Goal: Information Seeking & Learning: Find specific fact

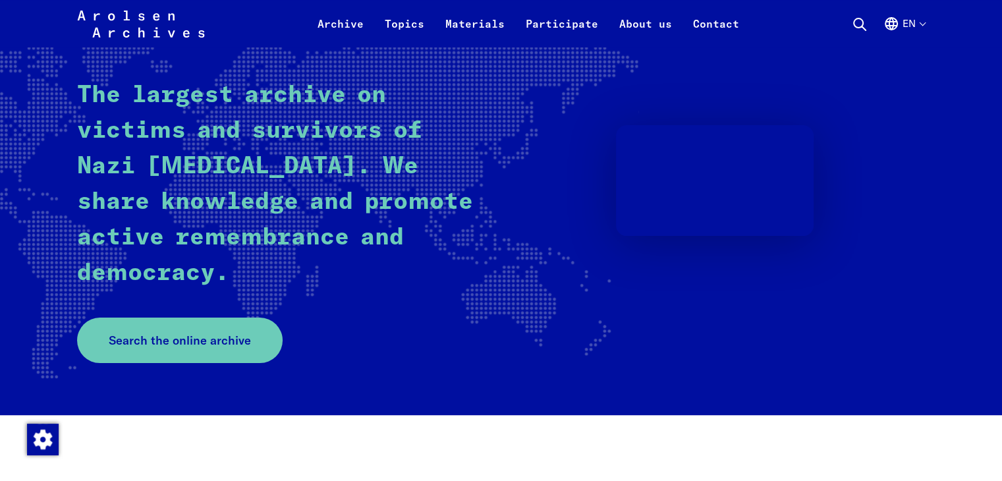
scroll to position [179, 0]
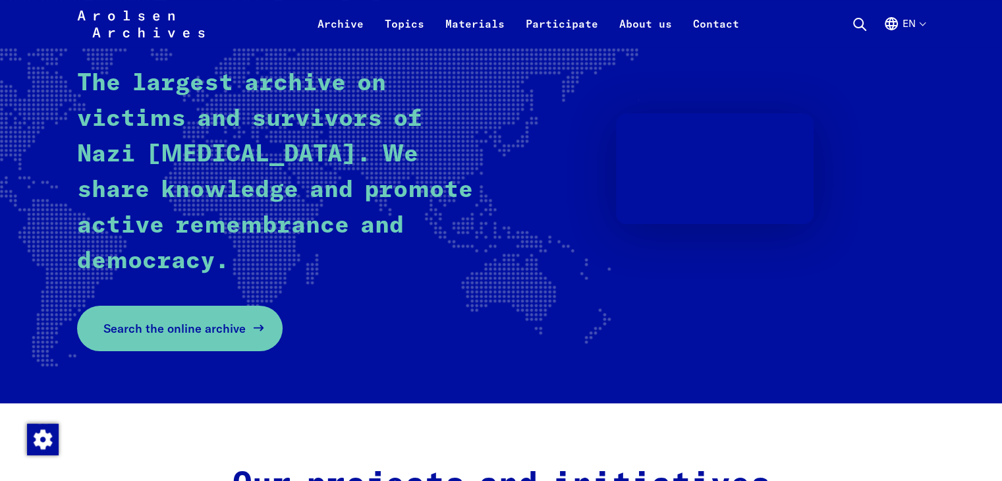
click at [189, 324] on span "Search the online archive" at bounding box center [174, 328] width 142 height 18
click at [189, 321] on span "Search the online archive" at bounding box center [174, 328] width 142 height 18
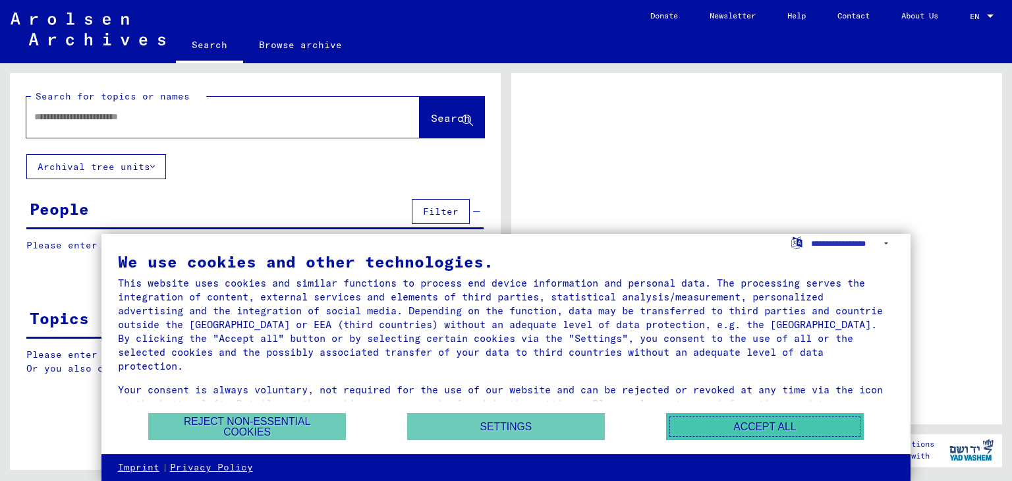
click at [723, 423] on button "Accept all" at bounding box center [765, 426] width 198 height 27
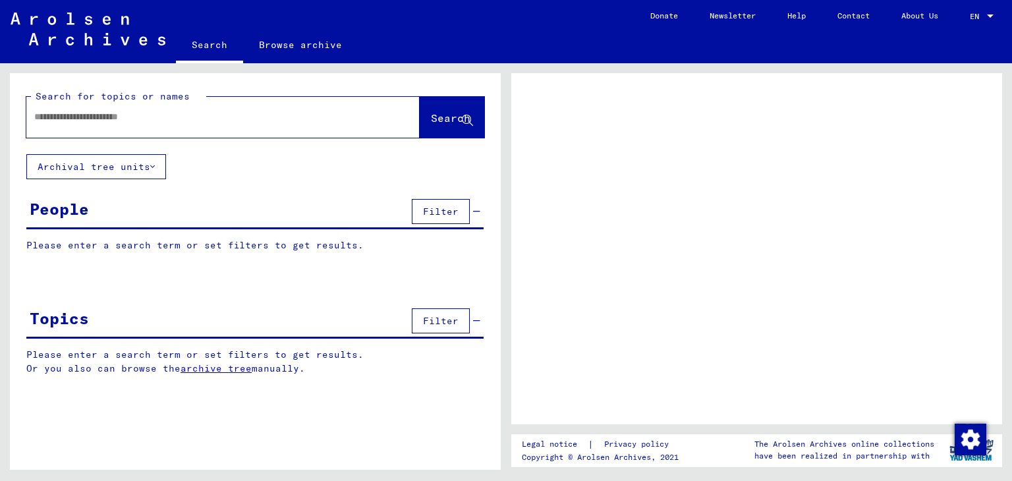
click at [90, 115] on input "text" at bounding box center [211, 117] width 354 height 14
type input "**********"
click at [462, 110] on button "Search" at bounding box center [452, 117] width 65 height 41
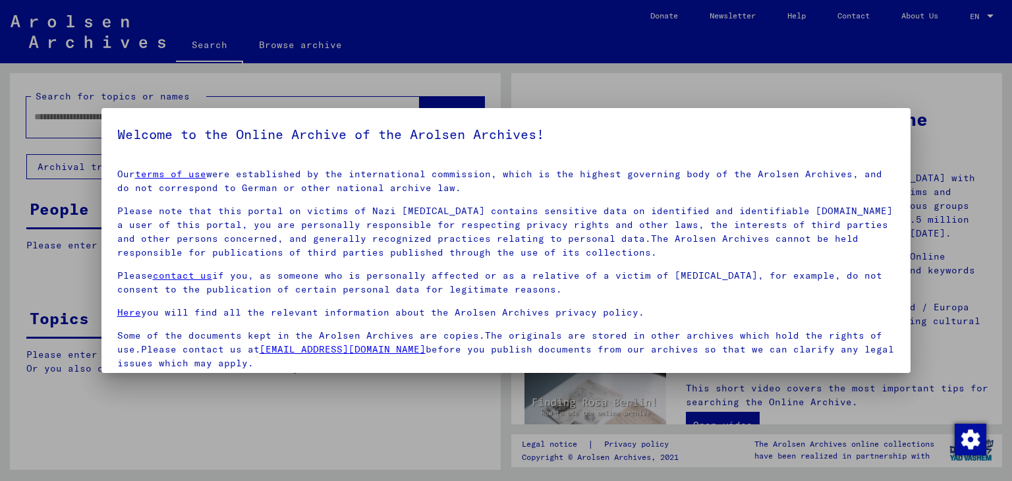
scroll to position [101, 0]
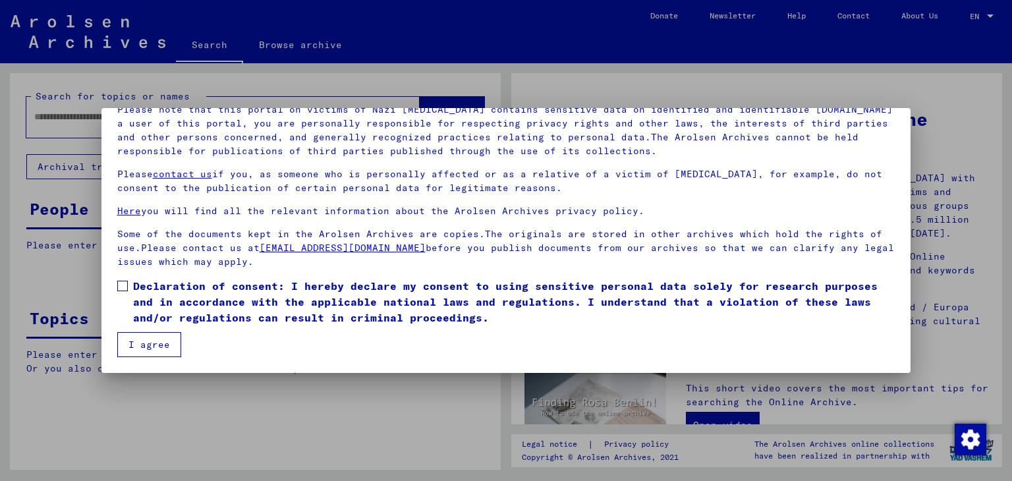
click at [122, 287] on span at bounding box center [122, 286] width 11 height 11
click at [147, 342] on button "I agree" at bounding box center [149, 344] width 64 height 25
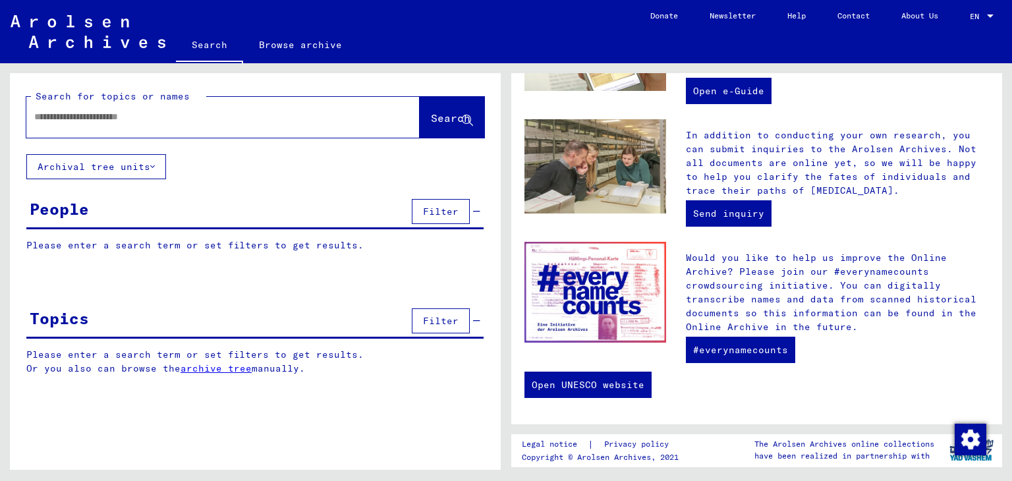
scroll to position [0, 0]
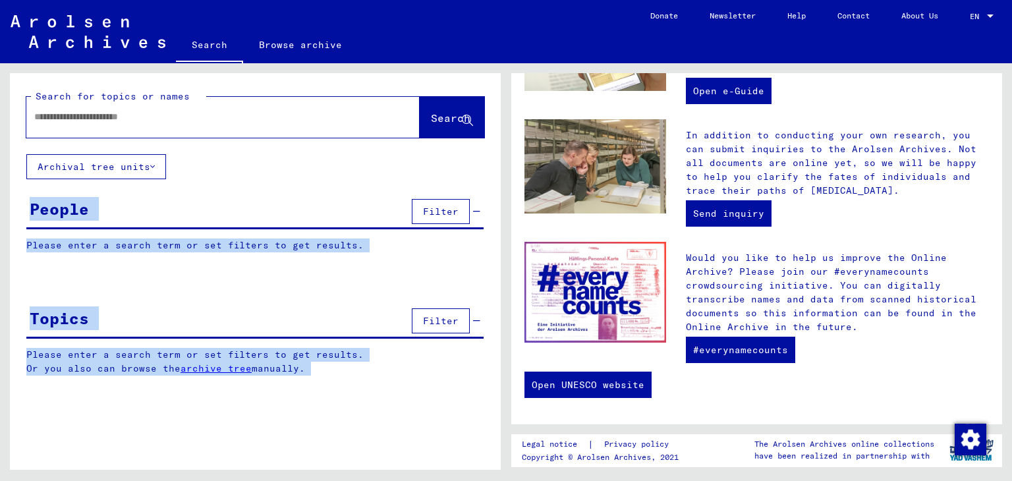
drag, startPoint x: 509, startPoint y: 89, endPoint x: 495, endPoint y: 144, distance: 56.9
click at [495, 63] on div "Search for topics or names Search Archival tree units People Filter Please ente…" at bounding box center [506, 63] width 1012 height 0
click at [335, 317] on div "Topics Filter" at bounding box center [254, 322] width 457 height 34
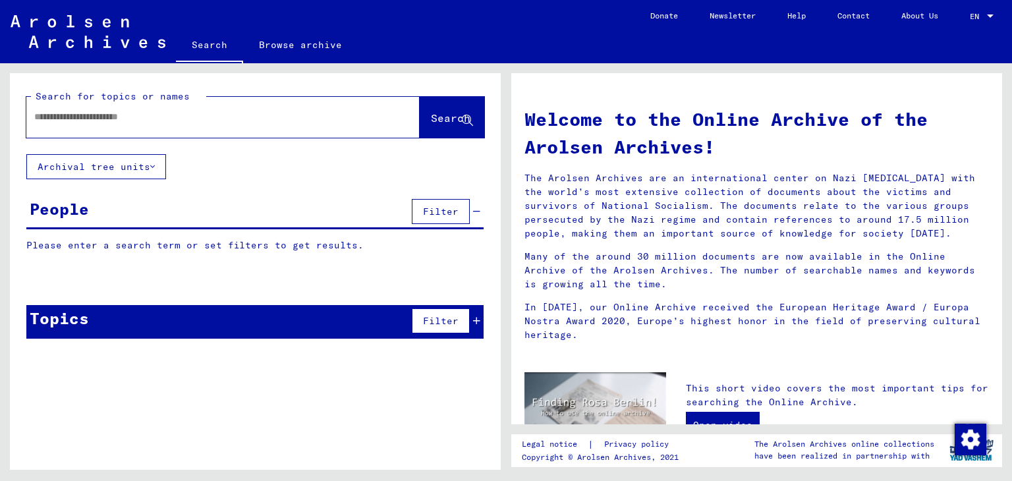
click at [161, 113] on input "text" at bounding box center [207, 117] width 346 height 14
type input "**********"
click at [441, 130] on button "Search" at bounding box center [452, 117] width 65 height 41
click mat-cell "[PERSON_NAME]"
click link "1698000 061.134"
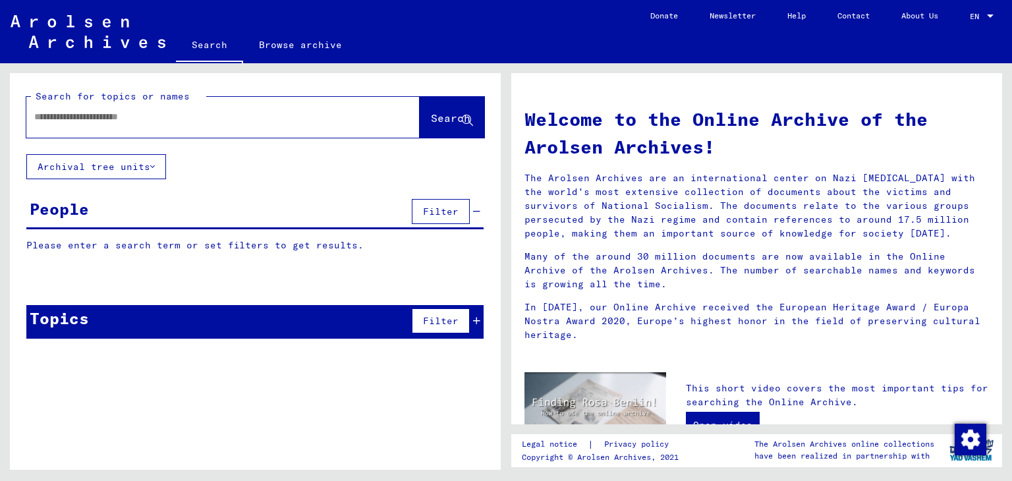
scroll to position [294, 0]
drag, startPoint x: 998, startPoint y: 138, endPoint x: 999, endPoint y: 210, distance: 72.5
click div "Personal file of [PERSON_NAME], born on [DEMOGRAPHIC_DATA], born in [GEOGRAPHIC…"
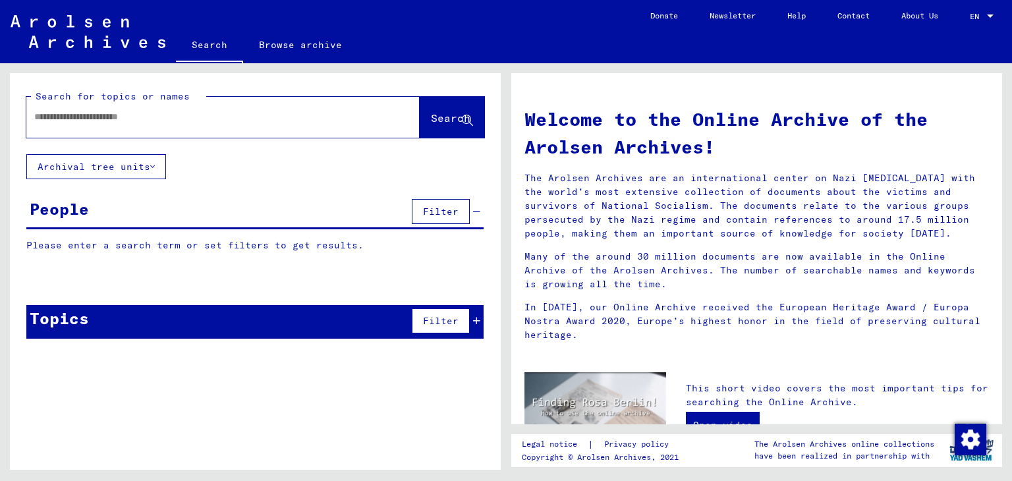
click img
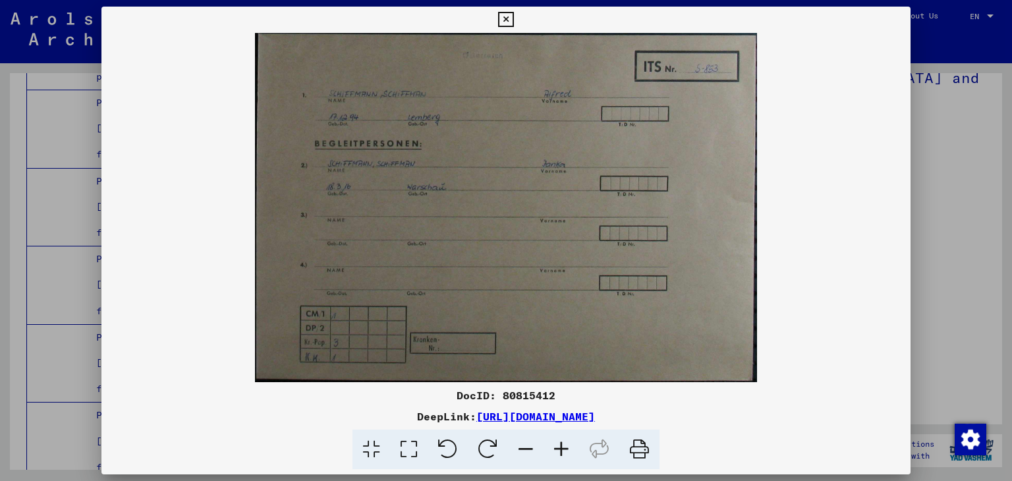
click at [476, 417] on link "[URL][DOMAIN_NAME]" at bounding box center [535, 416] width 119 height 13
